Goal: Task Accomplishment & Management: Use online tool/utility

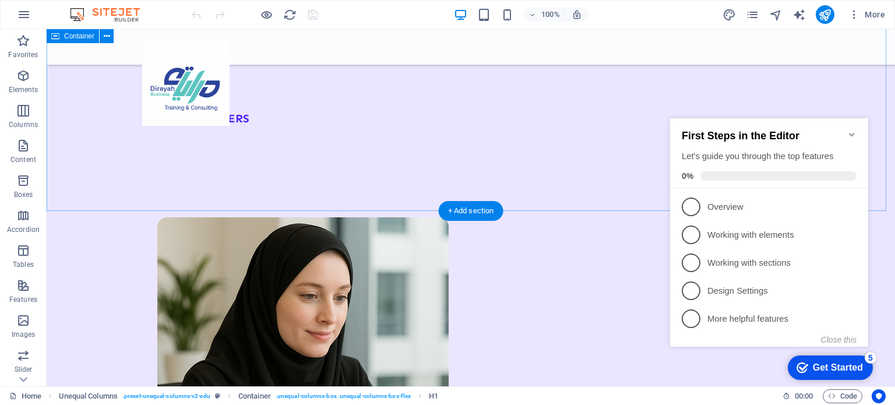
scroll to position [2155, 0]
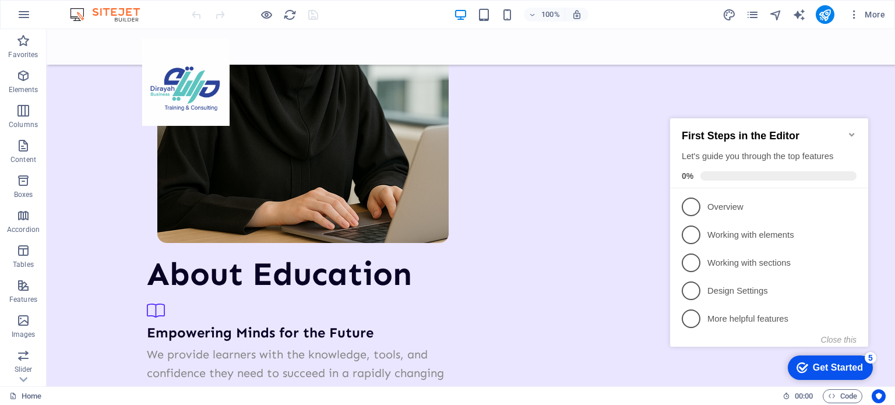
click at [851, 133] on icon "Minimize checklist" at bounding box center [851, 134] width 5 height 3
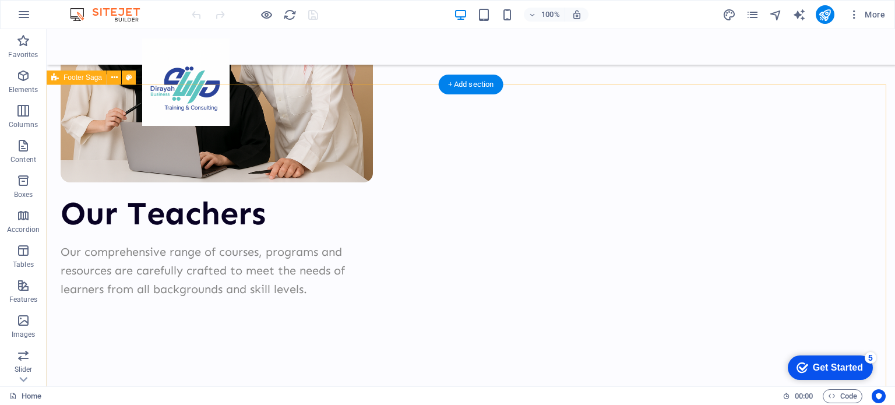
scroll to position [2976, 0]
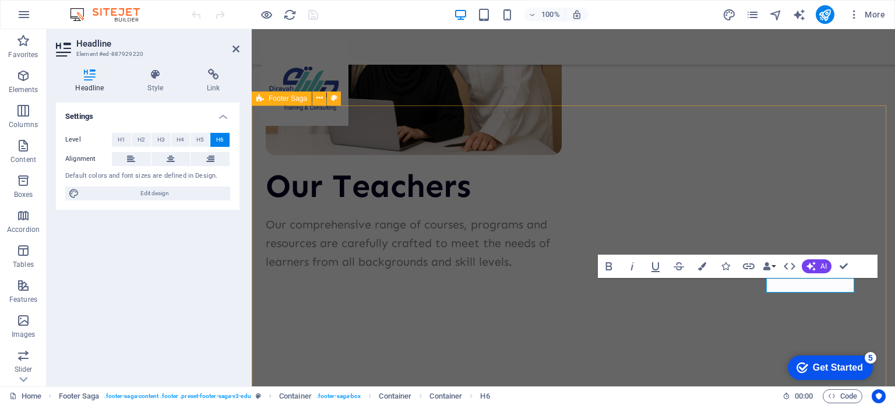
scroll to position [2965, 0]
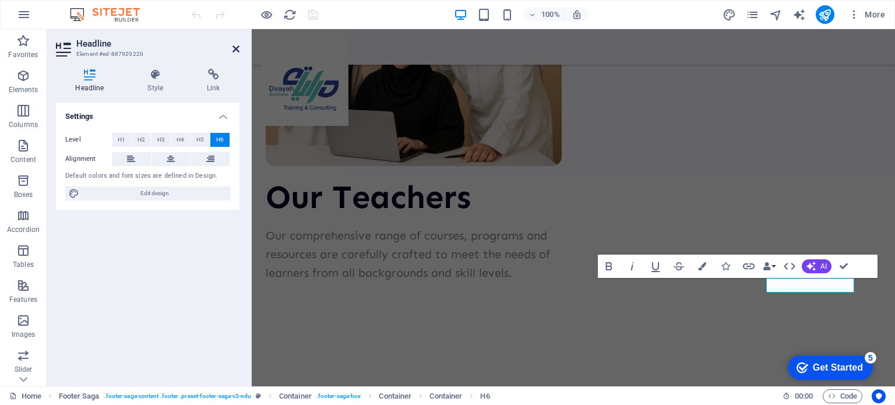
drag, startPoint x: 235, startPoint y: 49, endPoint x: 186, endPoint y: 20, distance: 56.4
click at [235, 49] on icon at bounding box center [235, 48] width 7 height 9
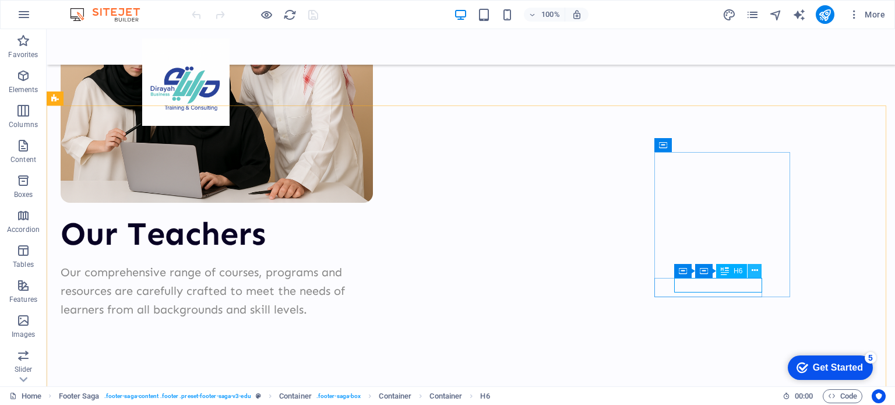
click at [755, 273] on icon at bounding box center [754, 270] width 6 height 12
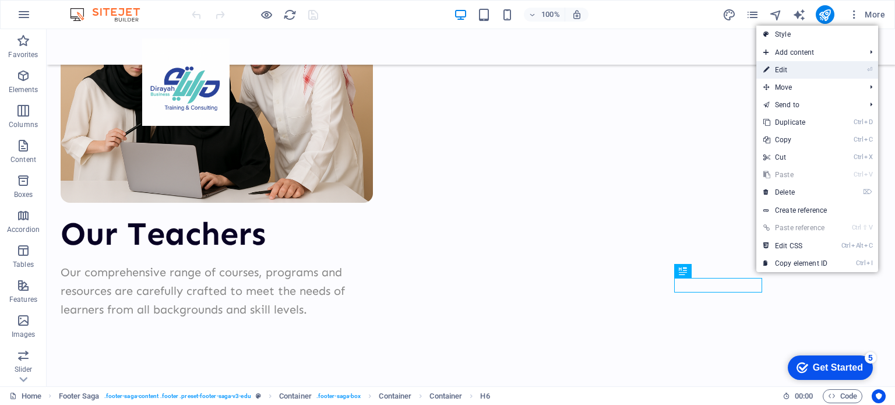
click at [775, 70] on link "⏎ Edit" at bounding box center [795, 69] width 78 height 17
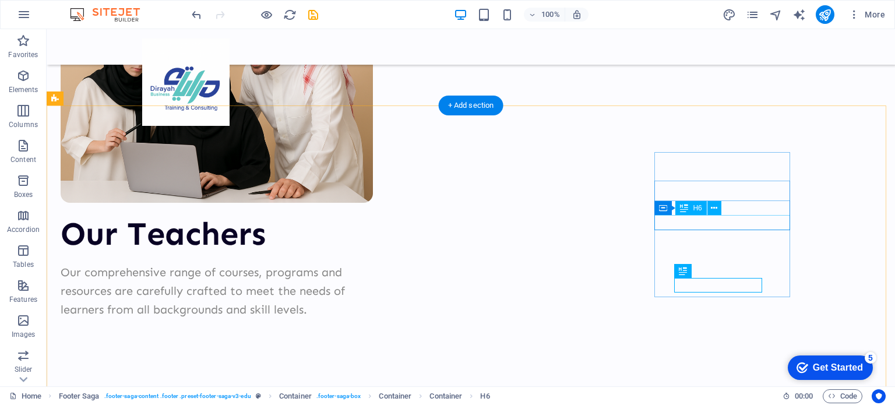
click at [716, 204] on icon at bounding box center [713, 208] width 6 height 12
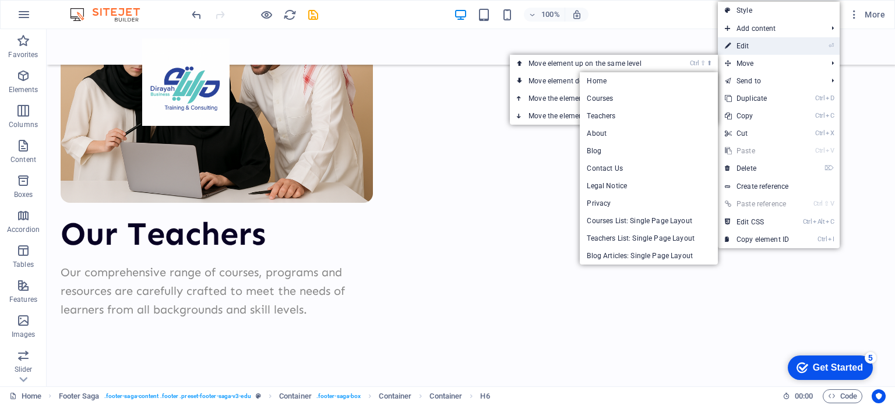
click at [755, 47] on link "⏎ Edit" at bounding box center [756, 45] width 78 height 17
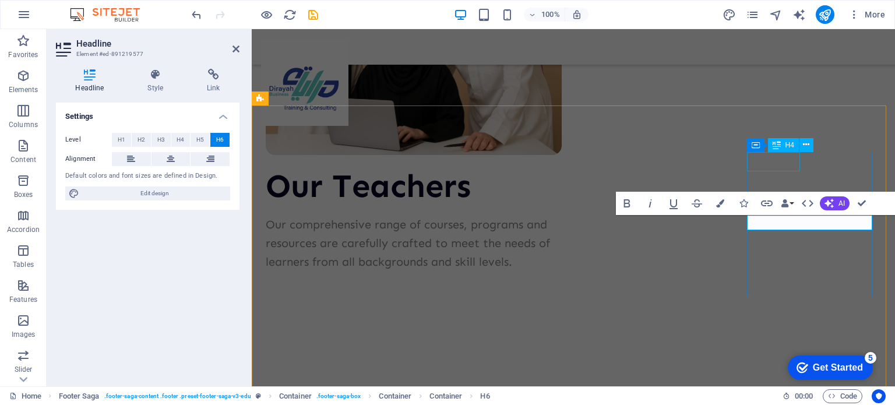
scroll to position [2965, 0]
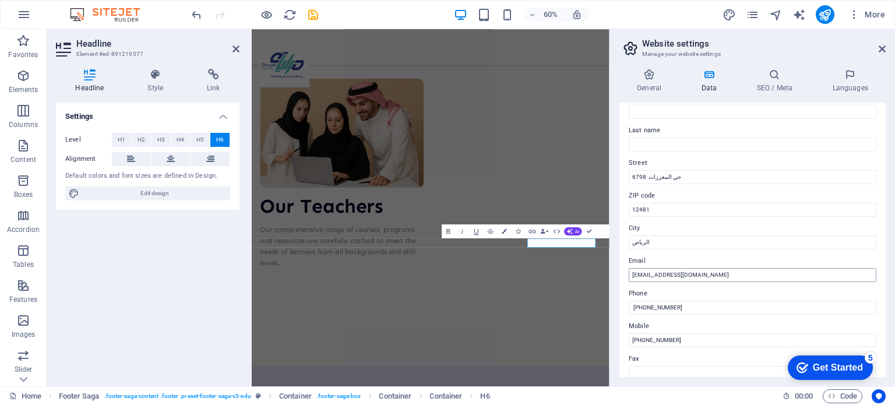
scroll to position [116, 0]
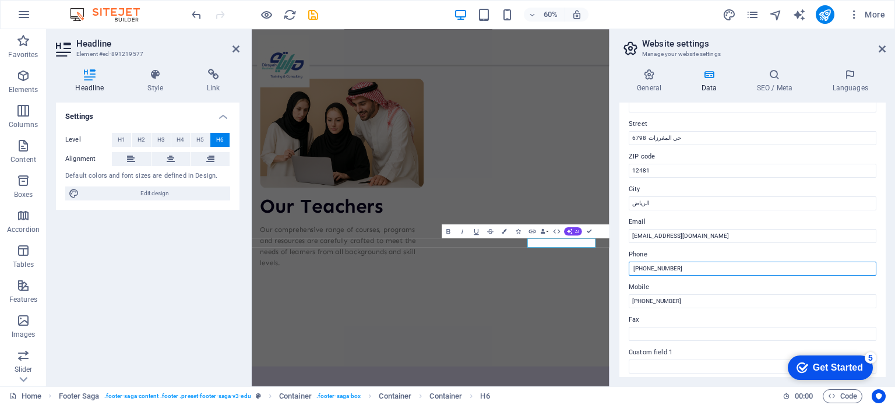
drag, startPoint x: 648, startPoint y: 267, endPoint x: 681, endPoint y: 267, distance: 33.8
click at [681, 267] on input "‏‎ [PHONE_NUMBER]" at bounding box center [752, 268] width 248 height 14
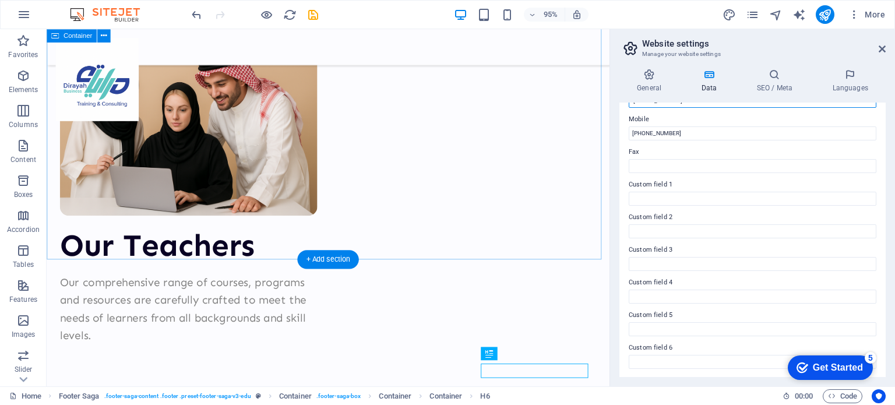
scroll to position [2845, 0]
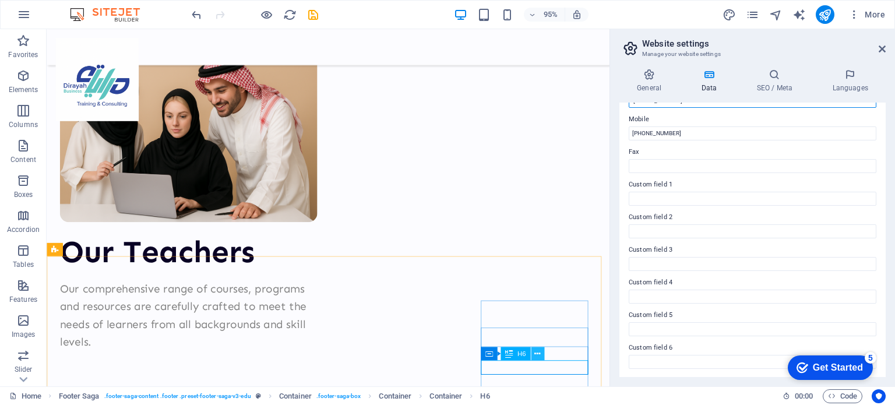
type input "‏‎ [PHONE_NUMBER]"
click at [538, 352] on icon at bounding box center [537, 354] width 6 height 12
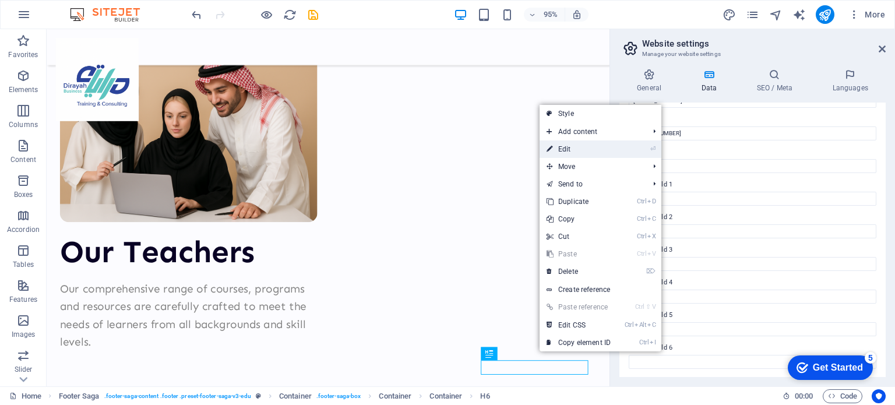
click at [582, 147] on link "⏎ Edit" at bounding box center [578, 148] width 78 height 17
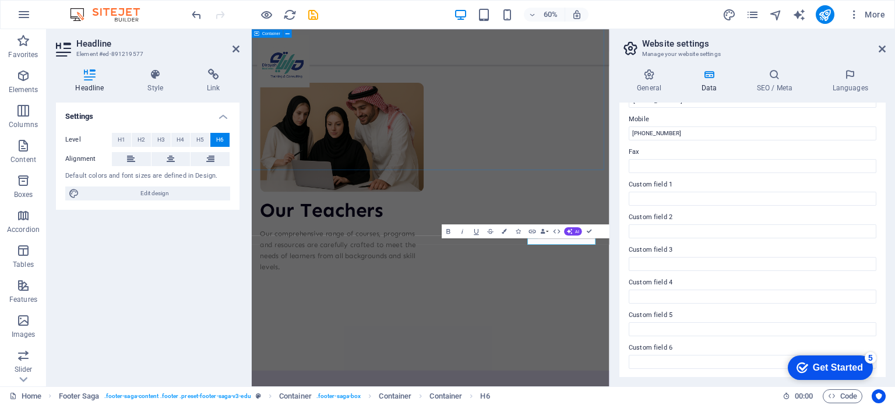
scroll to position [2812, 0]
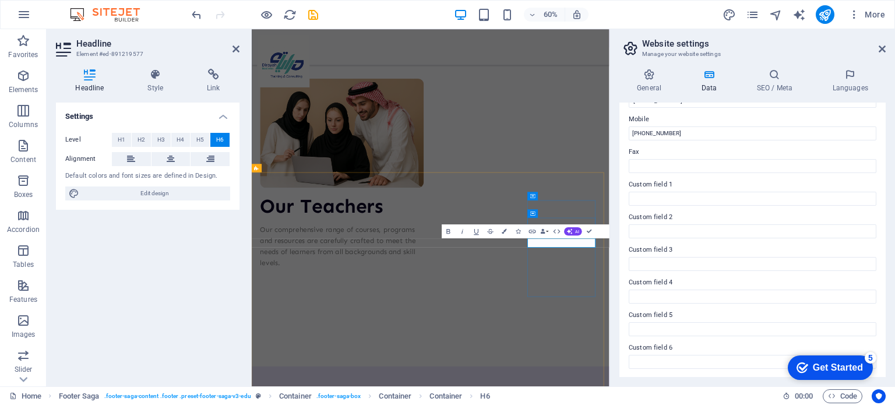
drag, startPoint x: 789, startPoint y: 385, endPoint x: 825, endPoint y: 385, distance: 36.7
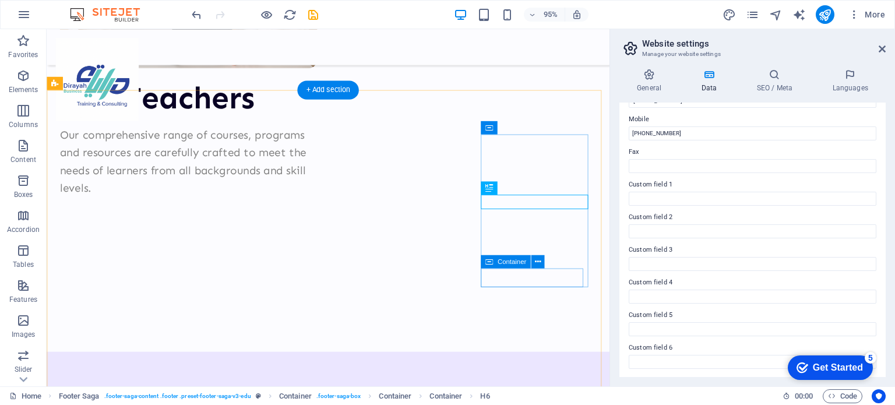
scroll to position [3020, 0]
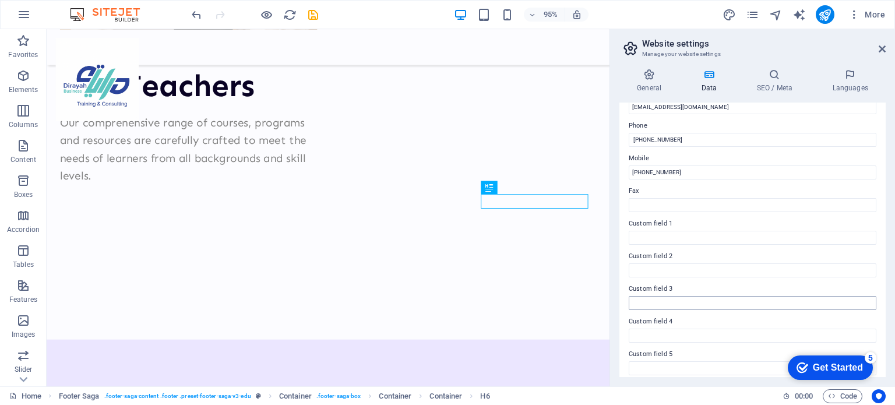
scroll to position [226, 0]
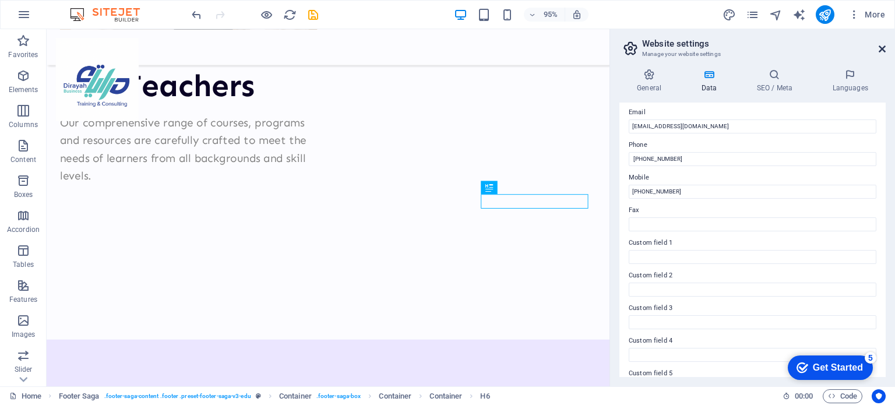
click at [882, 47] on icon at bounding box center [881, 48] width 7 height 9
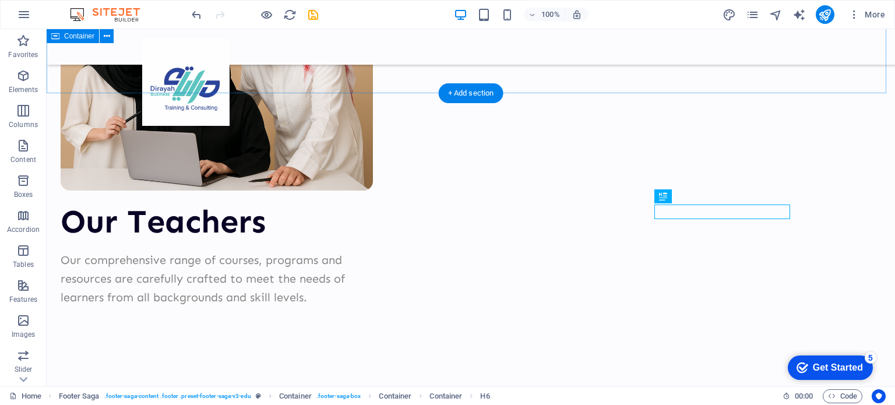
scroll to position [2989, 0]
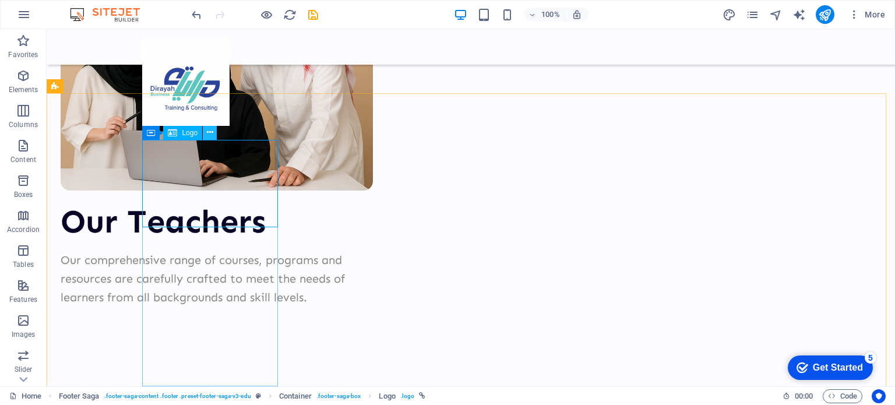
click at [210, 134] on icon at bounding box center [210, 132] width 6 height 12
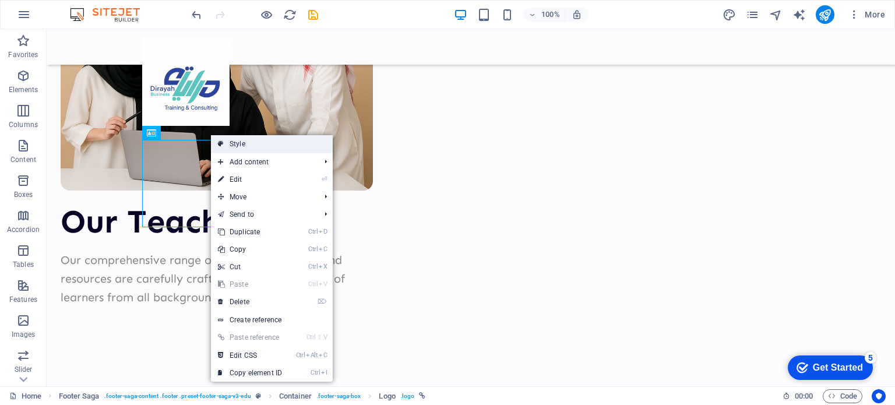
click at [242, 144] on link "Style" at bounding box center [272, 143] width 122 height 17
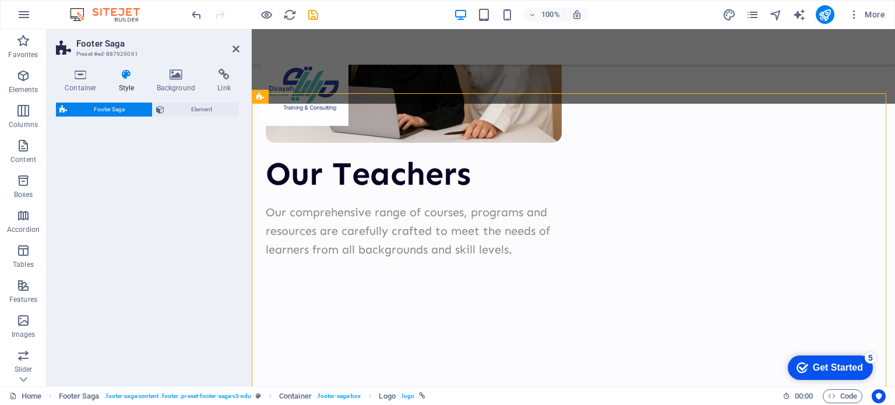
select select "rem"
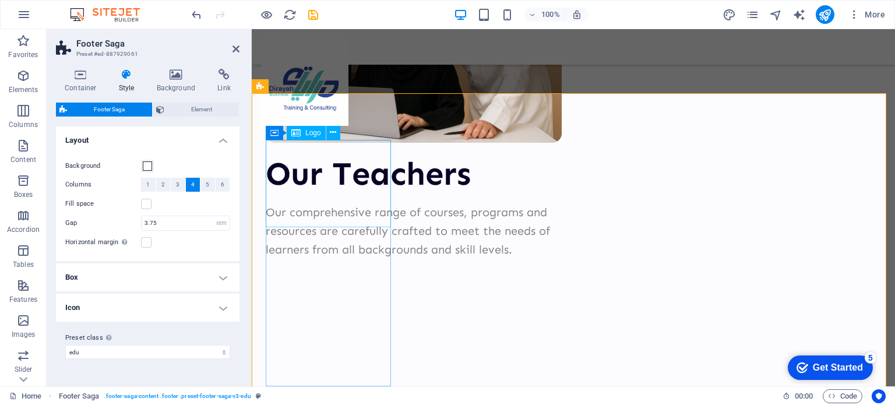
scroll to position [2978, 0]
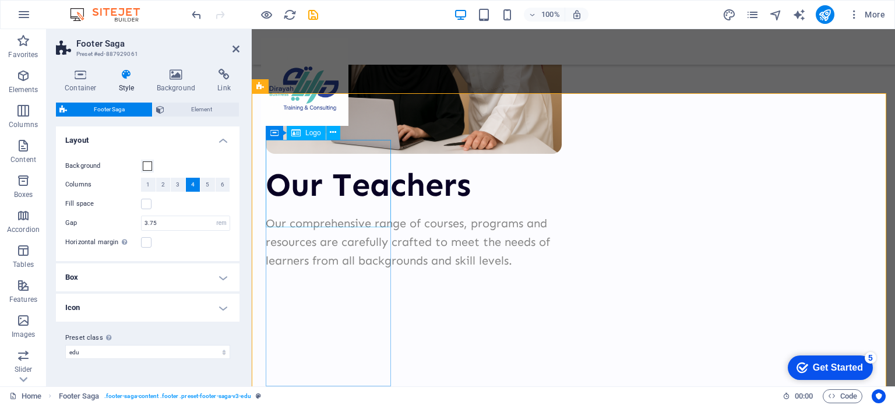
click at [236, 45] on icon at bounding box center [235, 48] width 7 height 9
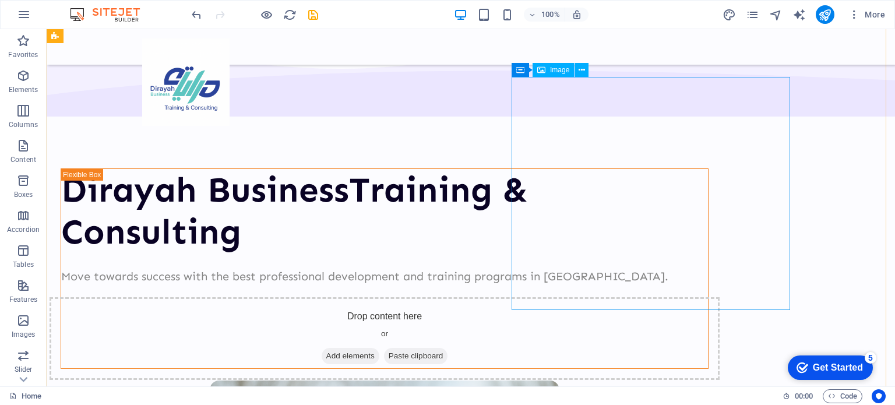
scroll to position [0, 0]
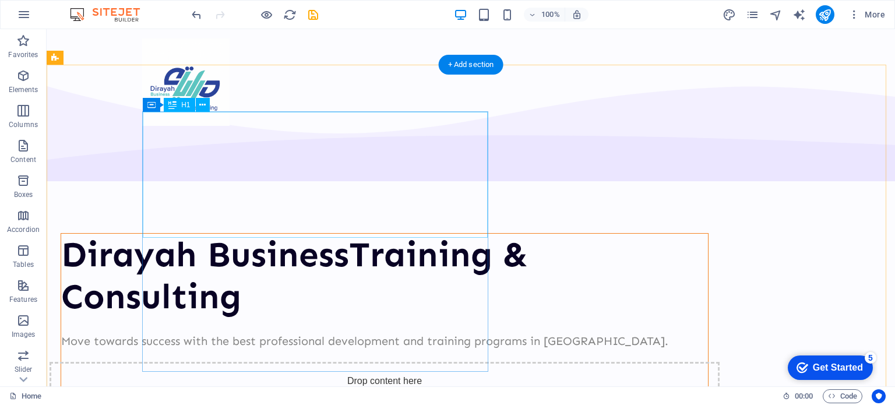
click at [277, 234] on div "Dirayah BusinessTraining & Consulting" at bounding box center [384, 276] width 646 height 84
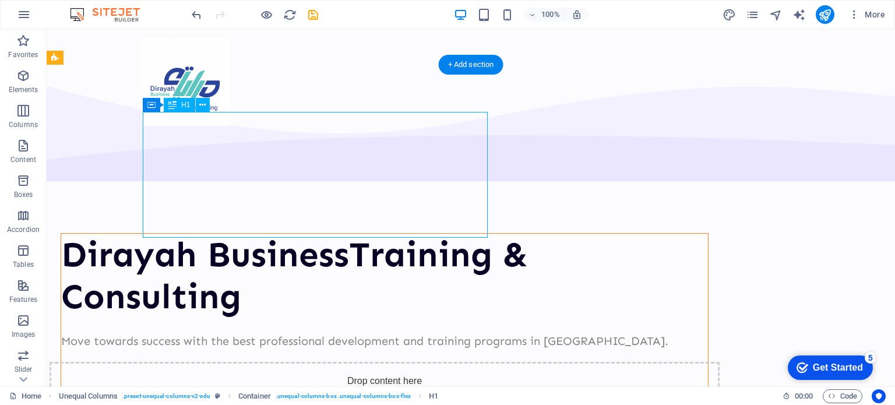
click at [240, 234] on div "Dirayah BusinessTraining & Consulting" at bounding box center [384, 276] width 646 height 84
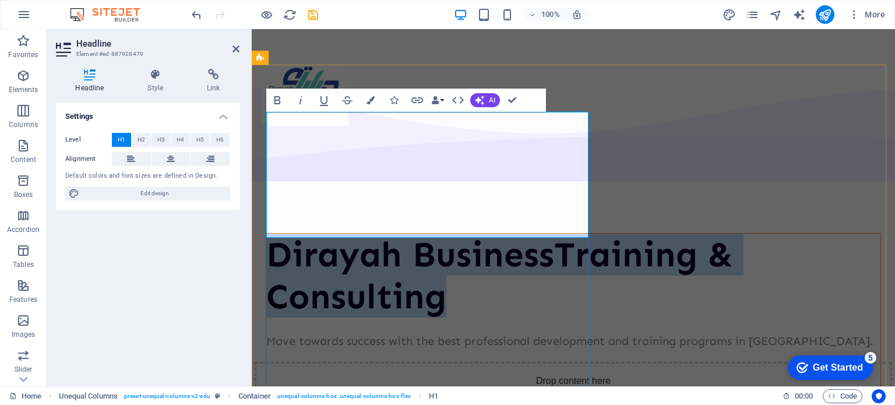
click at [363, 234] on h1 "Dirayah BusinessTraining & Consulting" at bounding box center [573, 276] width 614 height 84
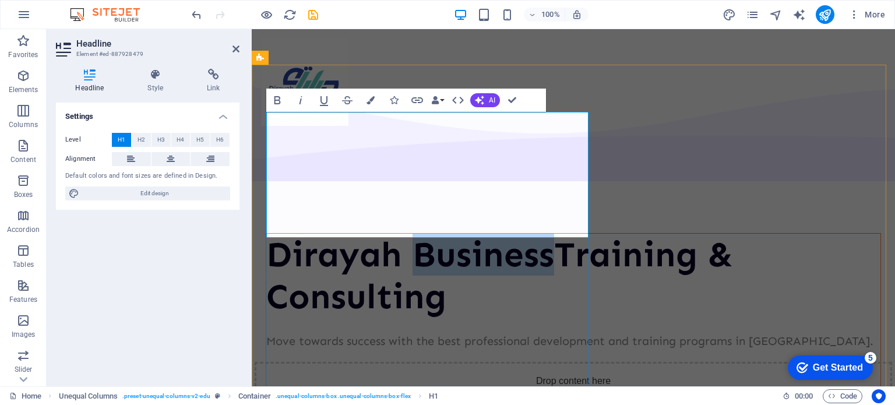
drag, startPoint x: 406, startPoint y: 179, endPoint x: 273, endPoint y: 178, distance: 133.4
click at [273, 234] on h1 "Dirayah BusinessTraining & Consulting" at bounding box center [573, 276] width 614 height 84
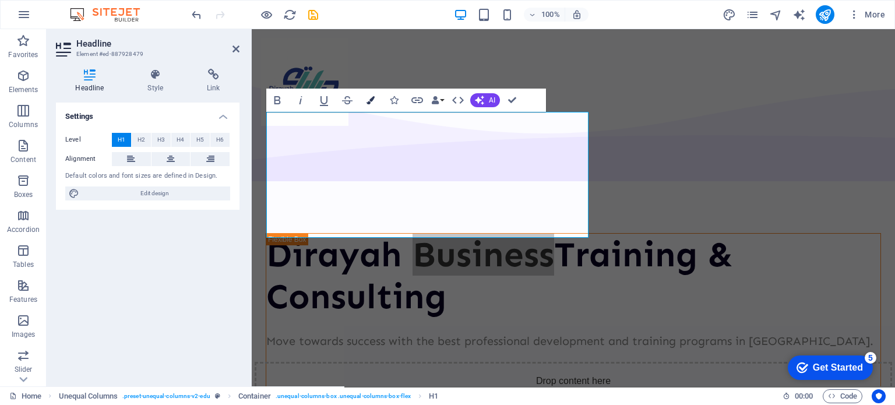
click at [369, 100] on icon "button" at bounding box center [370, 100] width 8 height 8
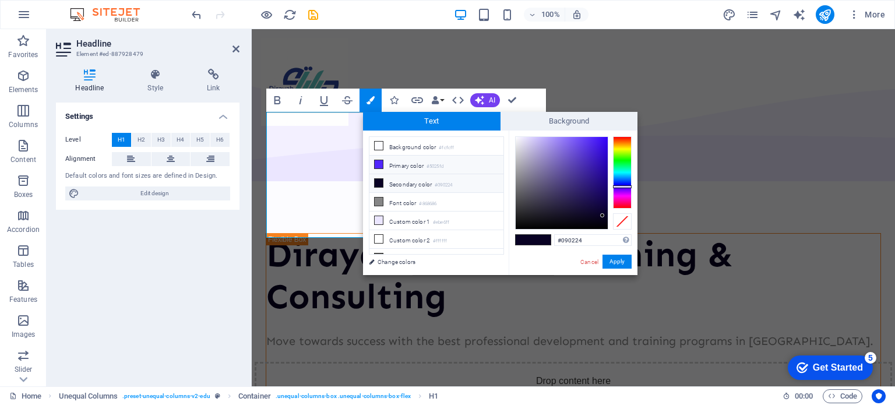
click at [402, 167] on li "Primary color #5025fd" at bounding box center [436, 164] width 134 height 19
type input "#5025fd"
click at [621, 261] on button "Apply" at bounding box center [616, 261] width 29 height 14
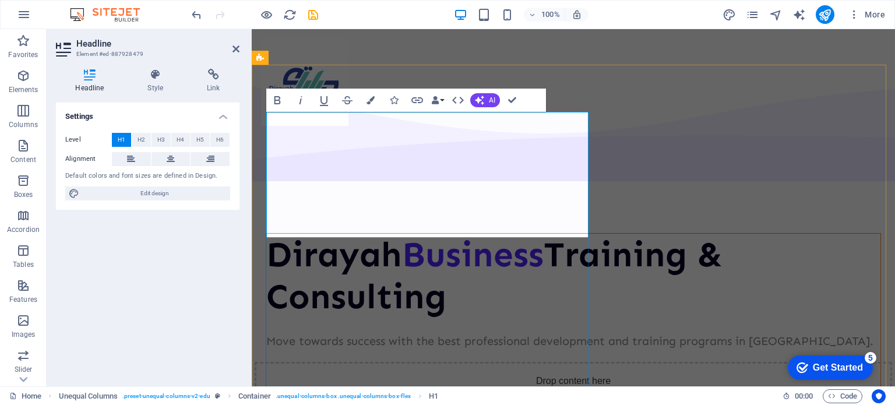
click at [402, 234] on span "Business" at bounding box center [473, 255] width 142 height 42
click at [404, 234] on h1 "Dirayah Business Training & Consulting" at bounding box center [573, 276] width 614 height 84
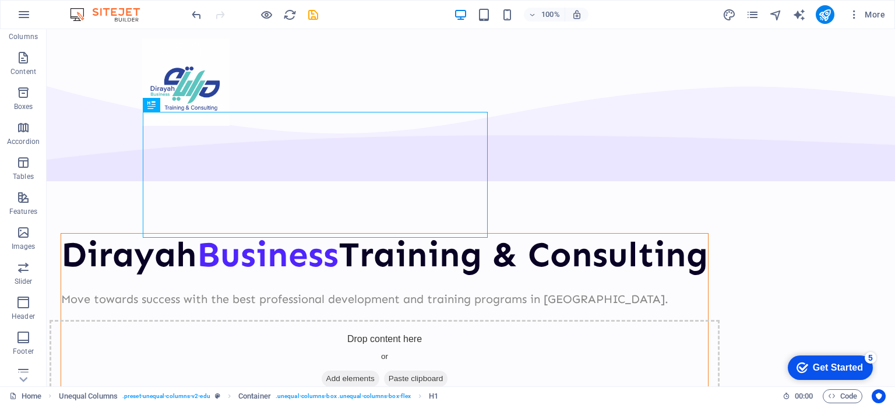
scroll to position [167, 0]
click at [869, 13] on span "More" at bounding box center [866, 15] width 37 height 12
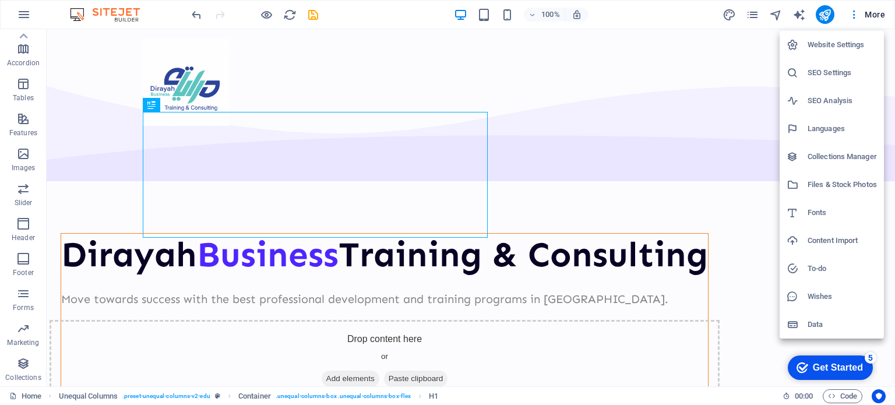
click at [264, 15] on div at bounding box center [447, 202] width 895 height 405
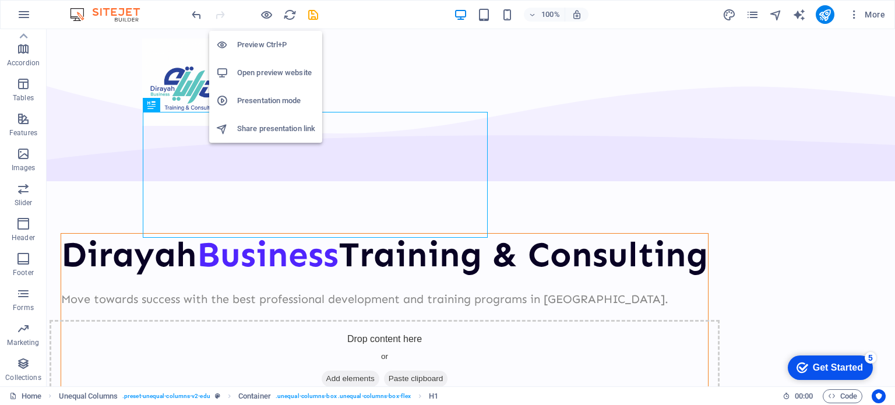
click at [268, 46] on h6 "Preview Ctrl+P" at bounding box center [276, 45] width 78 height 14
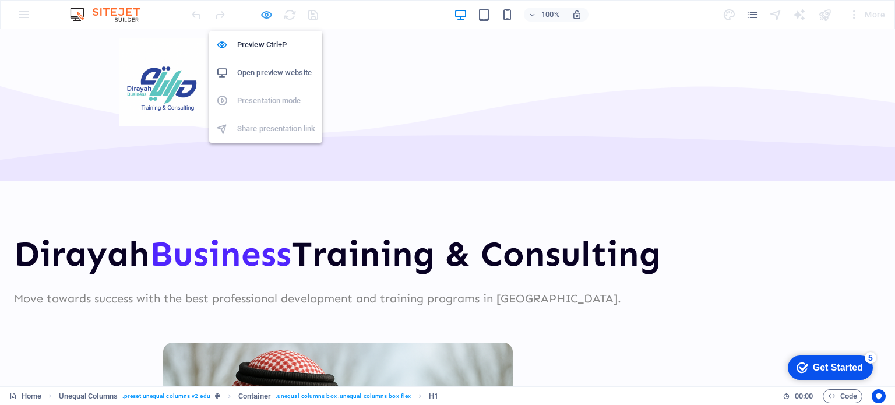
click at [269, 16] on icon "button" at bounding box center [266, 14] width 13 height 13
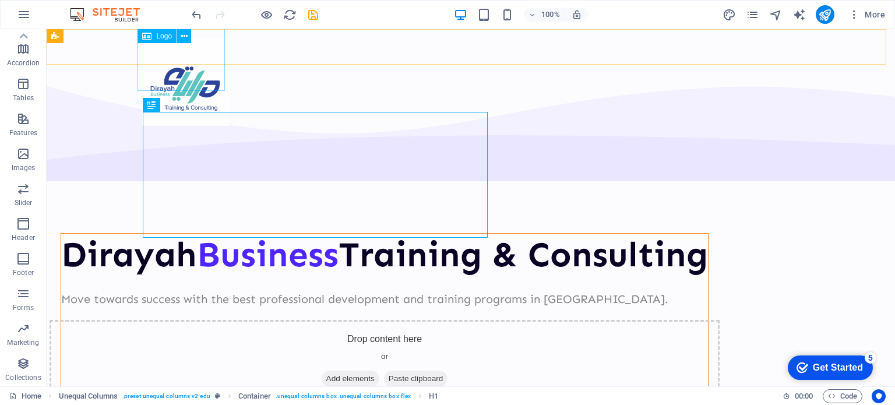
click at [160, 42] on div "Logo" at bounding box center [156, 36] width 39 height 14
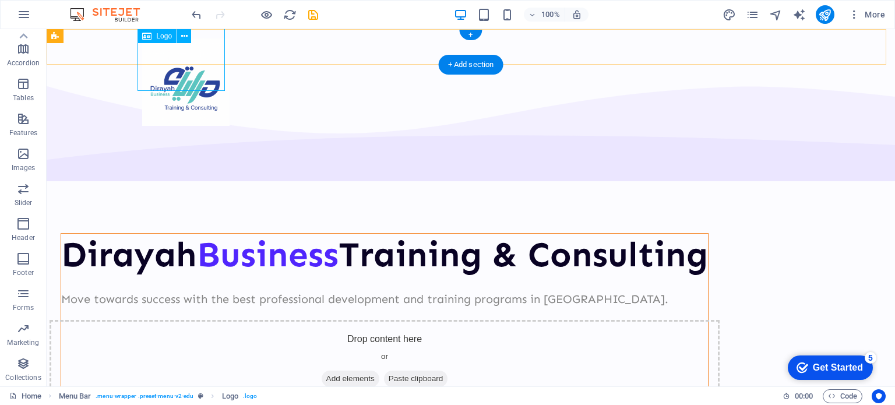
click at [176, 77] on div at bounding box center [185, 81] width 87 height 87
click at [175, 78] on div at bounding box center [185, 81] width 87 height 87
select select "px"
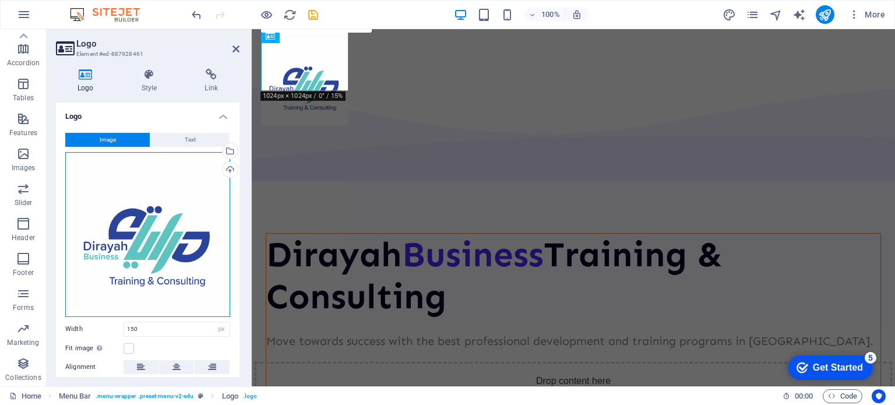
click at [171, 243] on div "Drag files here, click to choose files or select files from Files or our free s…" at bounding box center [147, 234] width 165 height 165
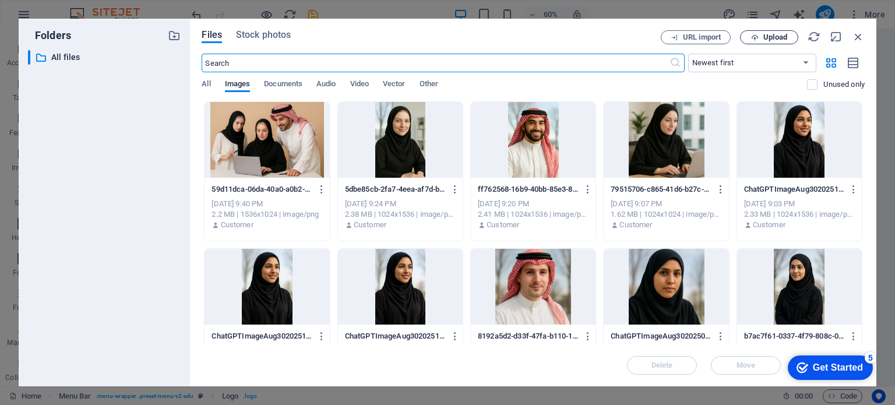
click at [765, 37] on span "Upload" at bounding box center [775, 37] width 24 height 7
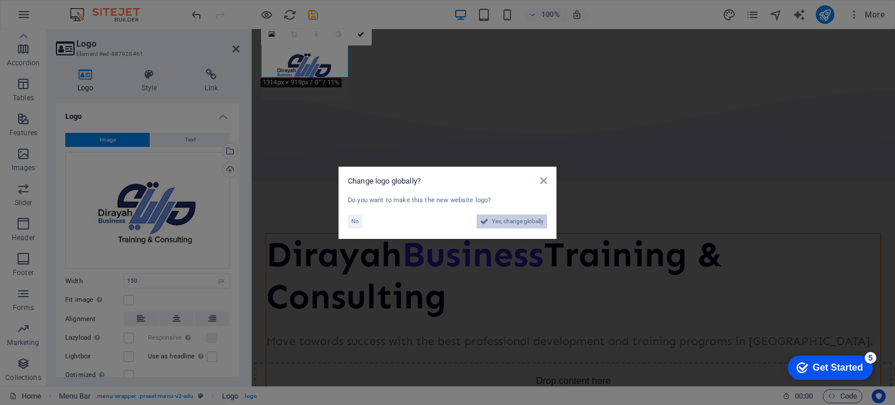
click at [524, 219] on span "Yes, change globally" at bounding box center [518, 221] width 52 height 14
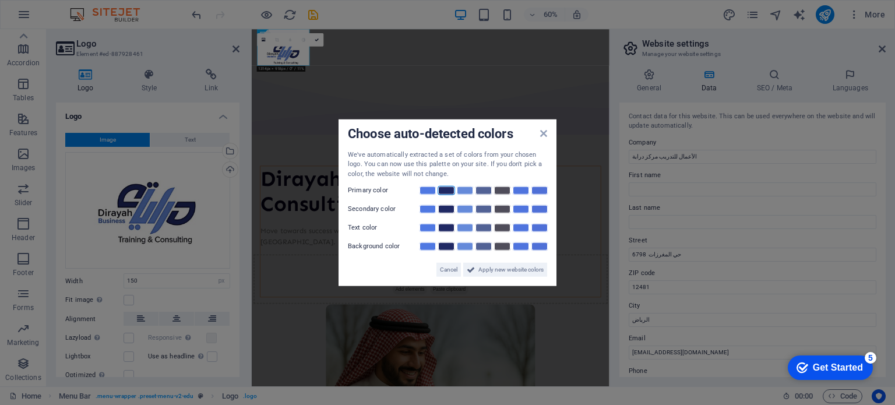
click at [452, 191] on link at bounding box center [445, 190] width 17 height 9
click at [423, 192] on link at bounding box center [427, 190] width 17 height 9
click at [460, 193] on link at bounding box center [464, 190] width 17 height 9
click at [489, 191] on link at bounding box center [483, 190] width 17 height 9
click at [455, 189] on div at bounding box center [483, 191] width 130 height 12
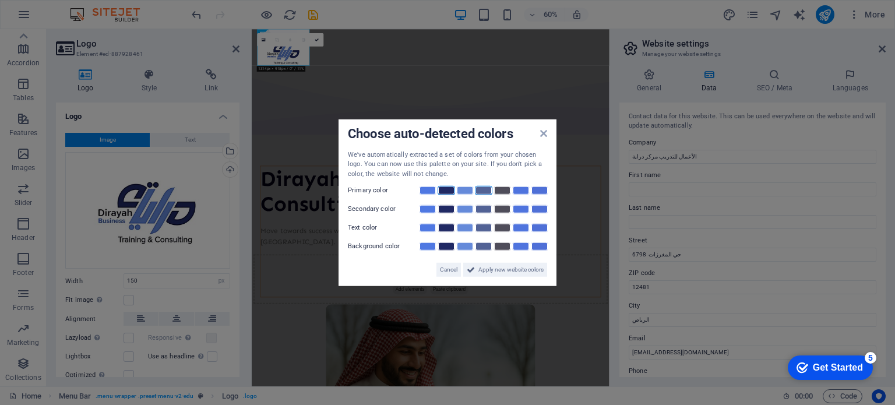
click at [447, 191] on link at bounding box center [445, 190] width 17 height 9
click at [507, 267] on span "Apply new website colors" at bounding box center [510, 270] width 65 height 14
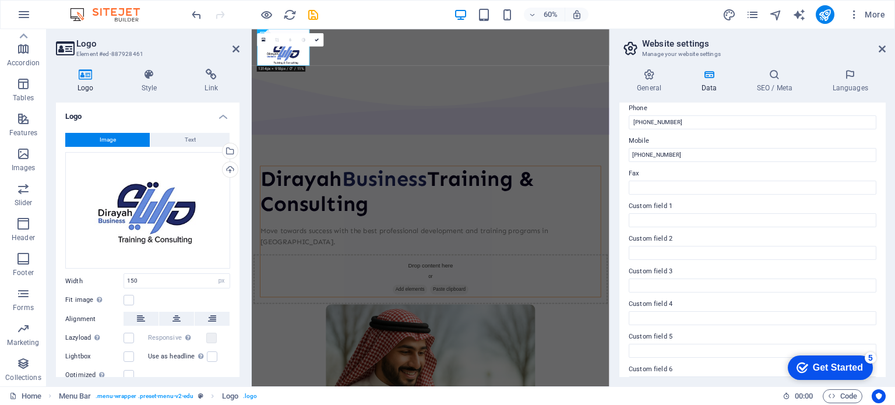
scroll to position [284, 0]
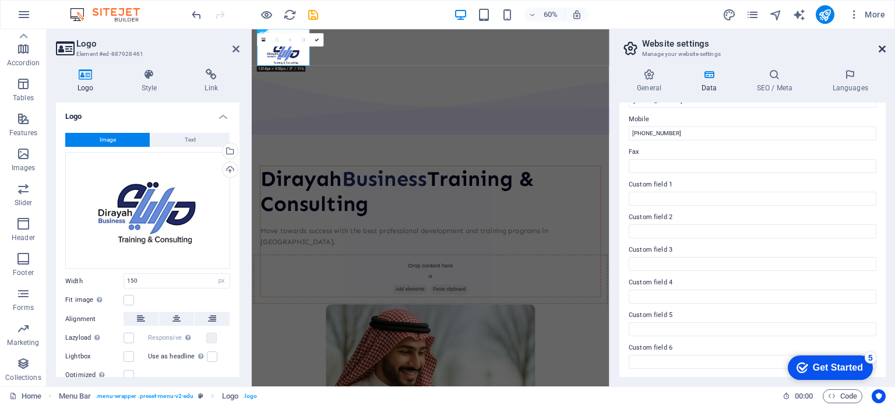
click at [880, 48] on icon at bounding box center [881, 48] width 7 height 9
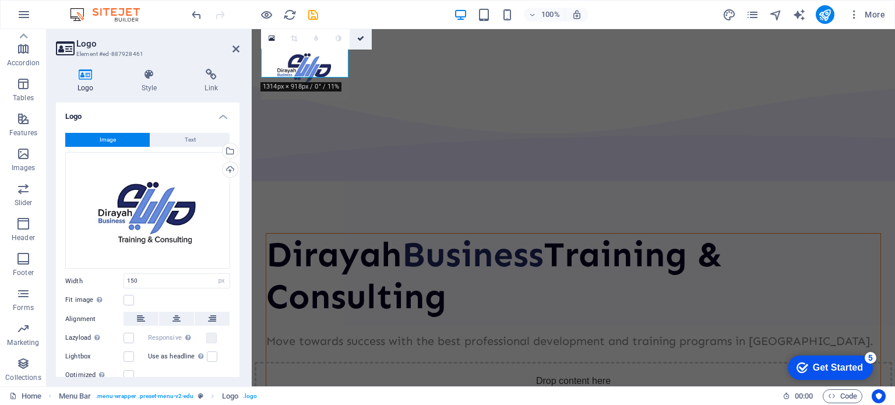
click at [359, 36] on icon at bounding box center [360, 38] width 7 height 7
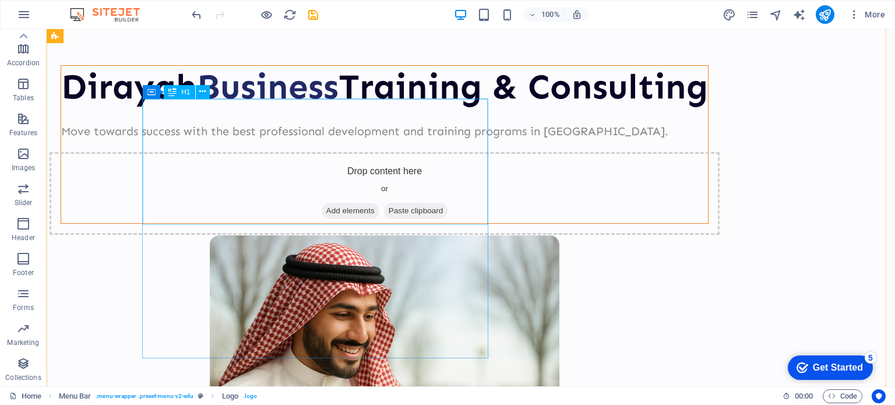
scroll to position [0, 0]
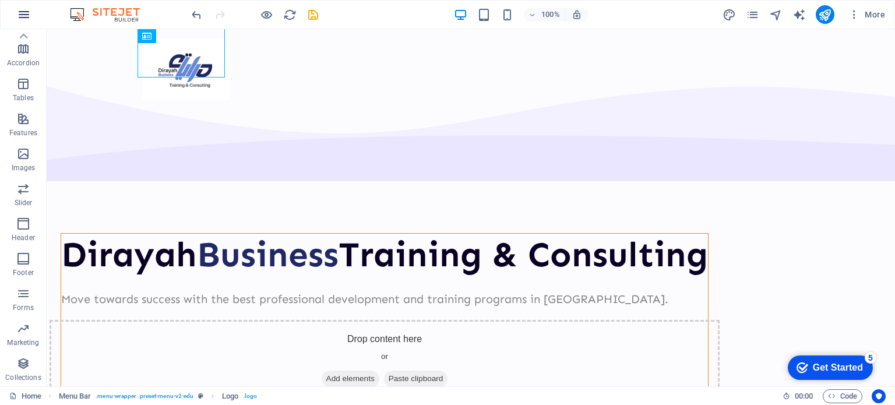
click at [19, 13] on icon "button" at bounding box center [24, 15] width 14 height 14
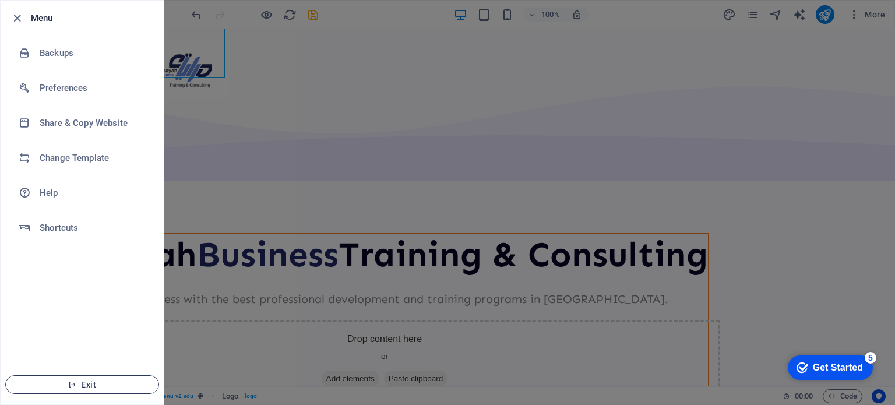
click at [87, 386] on span "Exit" at bounding box center [82, 384] width 134 height 9
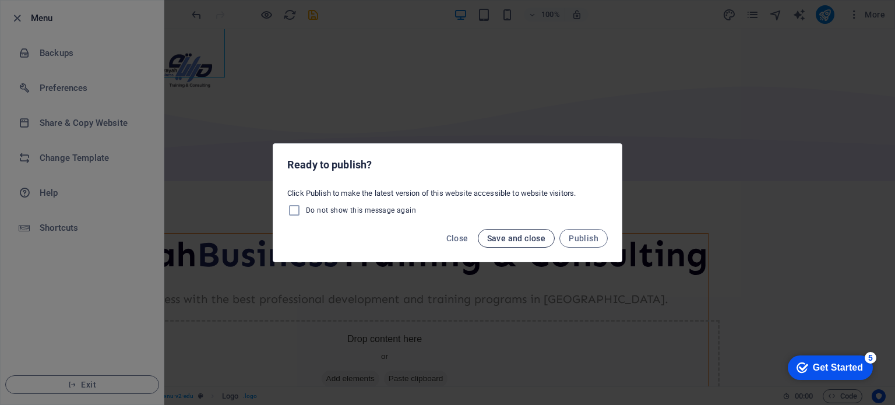
click at [525, 241] on span "Save and close" at bounding box center [516, 238] width 59 height 9
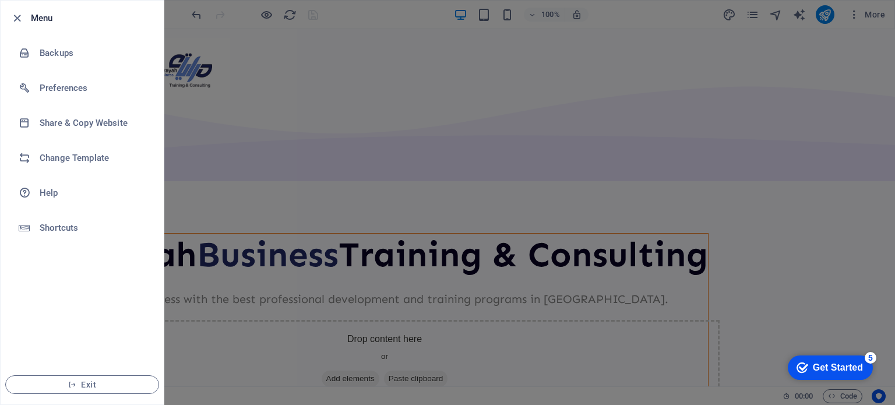
click at [846, 365] on div "Get Started" at bounding box center [837, 367] width 50 height 10
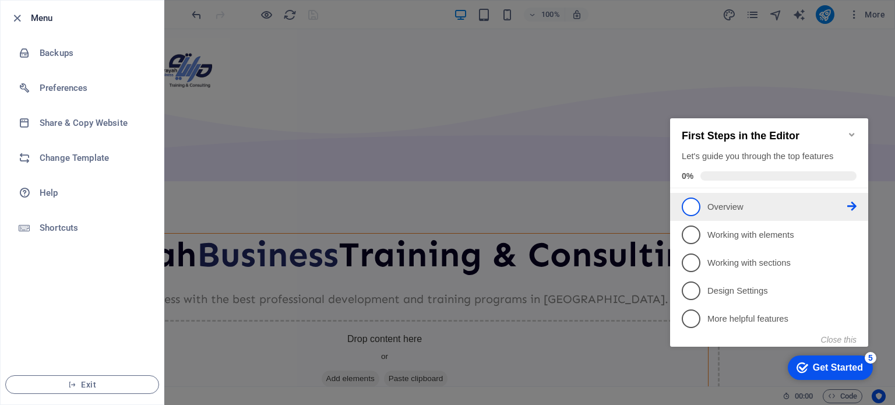
click at [690, 207] on span "1" at bounding box center [690, 206] width 19 height 19
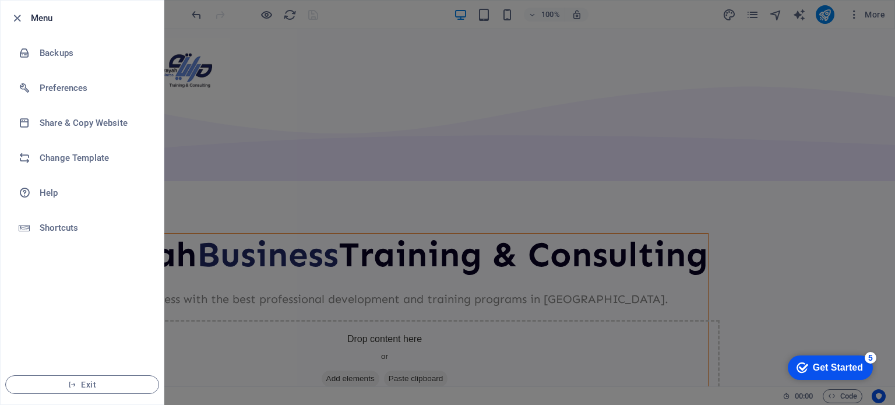
drag, startPoint x: 860, startPoint y: 366, endPoint x: 970, endPoint y: 604, distance: 261.9
click at [858, 366] on div "Get Started" at bounding box center [837, 367] width 50 height 10
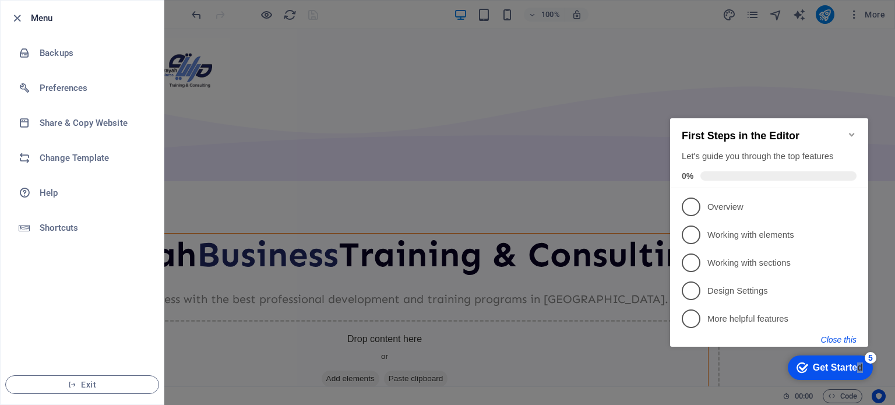
click at [840, 340] on button "Close this" at bounding box center [839, 339] width 36 height 9
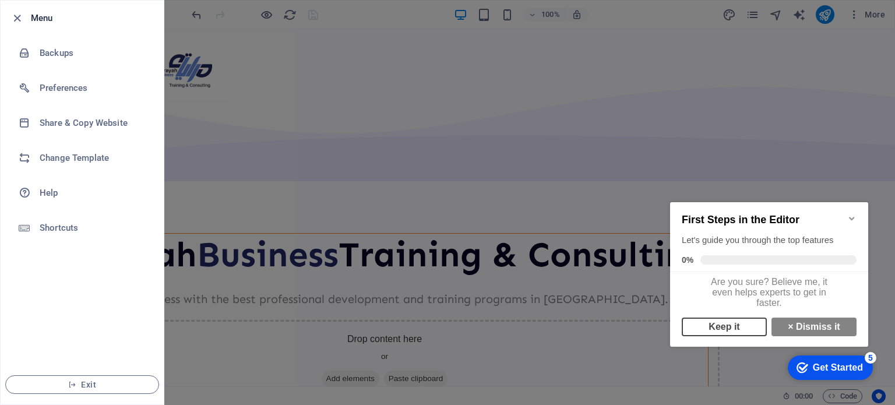
click at [727, 332] on link "Keep it" at bounding box center [723, 326] width 85 height 19
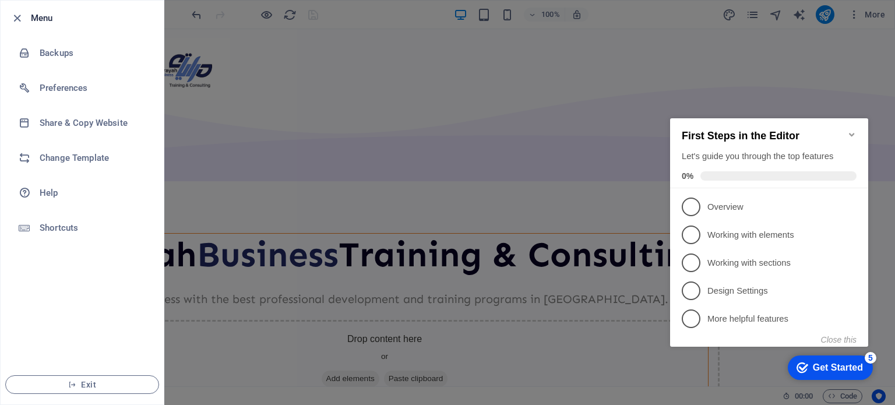
click at [855, 123] on div "First Steps in the Editor Let's guide you through the top features 0%" at bounding box center [769, 153] width 198 height 70
click at [843, 337] on button "Close this" at bounding box center [839, 339] width 36 height 9
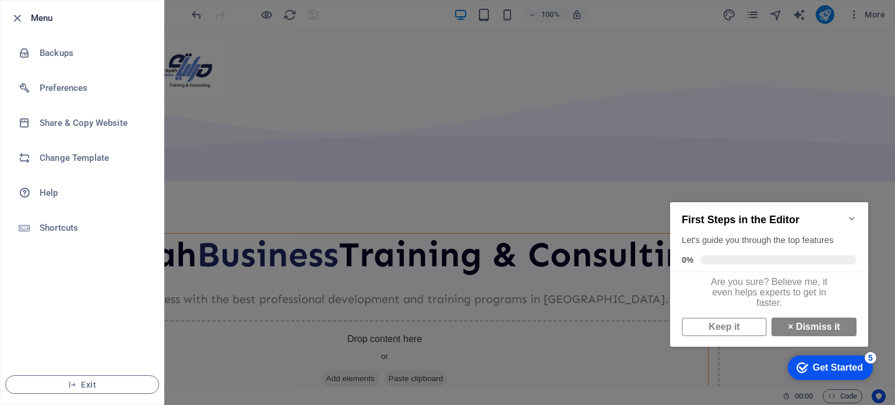
click at [728, 333] on link "Keep it" at bounding box center [723, 326] width 85 height 19
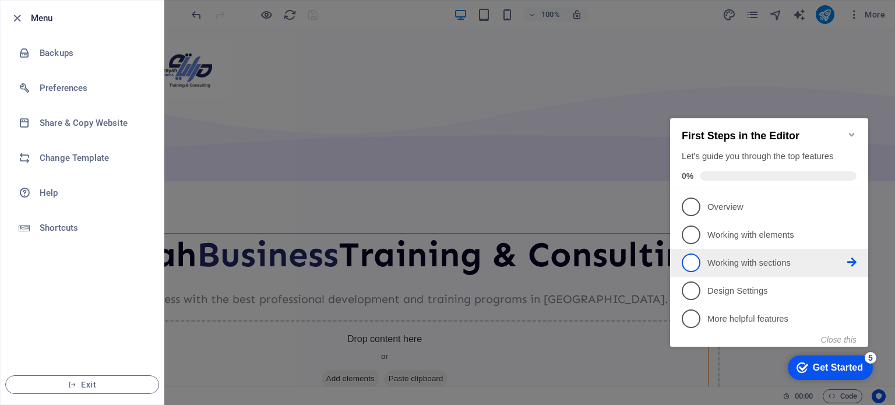
click at [694, 263] on span "3" at bounding box center [690, 262] width 19 height 19
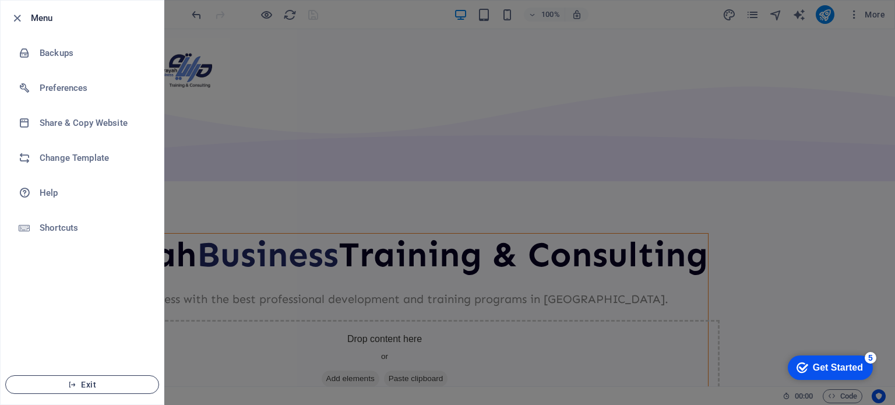
click at [70, 386] on icon "button" at bounding box center [72, 384] width 8 height 8
